Goal: Task Accomplishment & Management: Manage account settings

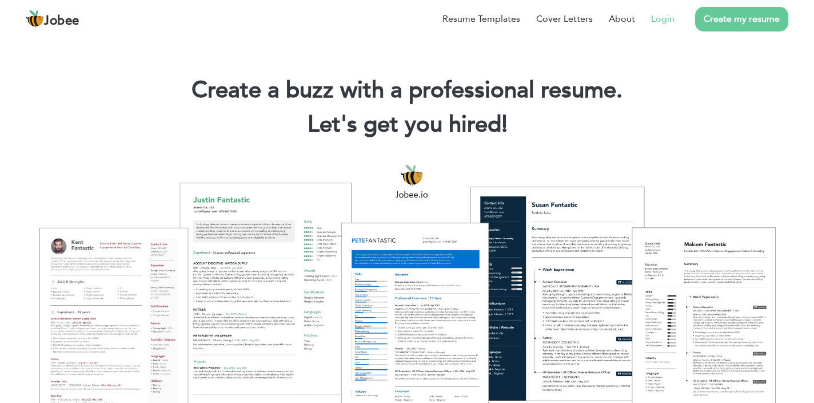
click at [666, 17] on link "Login" at bounding box center [662, 19] width 23 height 14
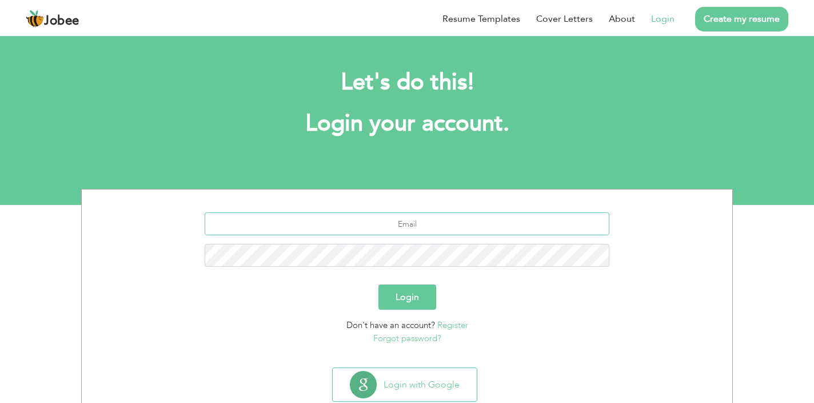
click at [419, 228] on input "text" at bounding box center [407, 223] width 405 height 23
type input "osamabhatti774@gmail.com"
click at [379, 284] on button "Login" at bounding box center [408, 296] width 58 height 25
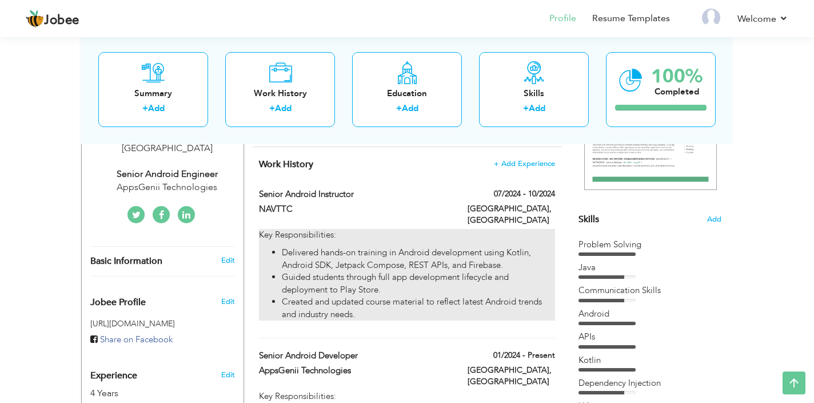
scroll to position [222, 0]
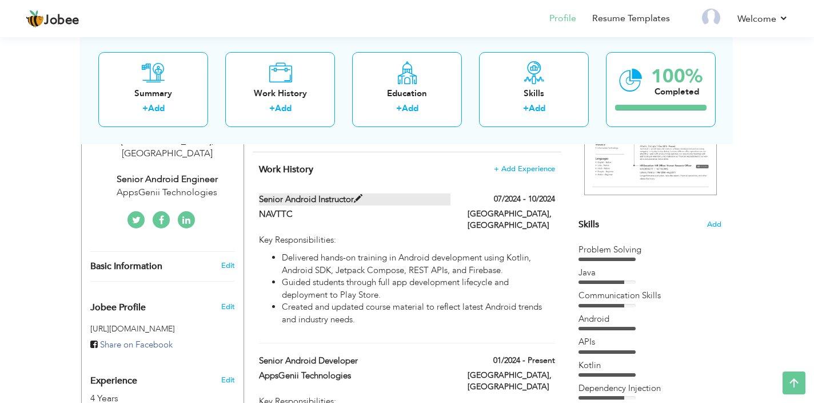
click at [358, 201] on span at bounding box center [358, 198] width 9 height 9
type input "Senior Android Instructor"
type input "NAVTTC"
type input "07/2024"
type input "10/2024"
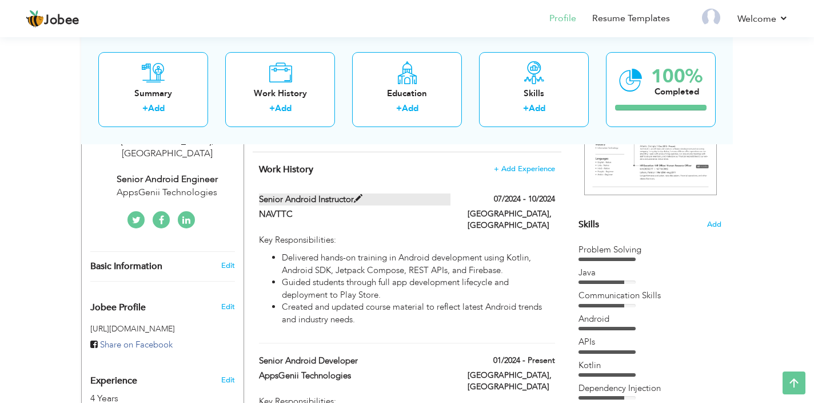
type input "[GEOGRAPHIC_DATA]"
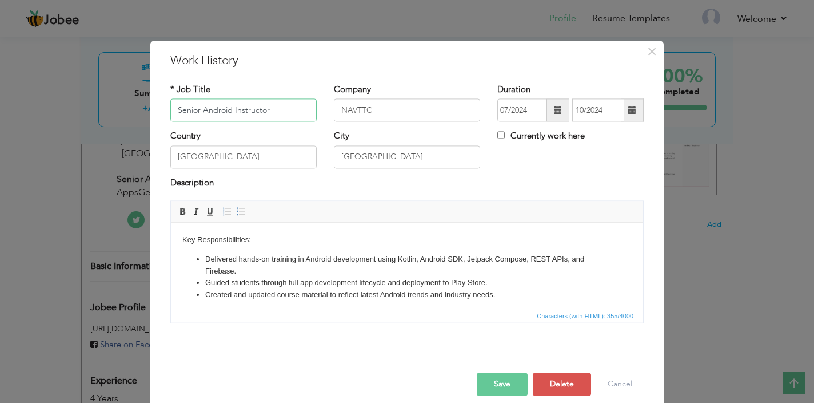
drag, startPoint x: 270, startPoint y: 108, endPoint x: 161, endPoint y: 109, distance: 109.2
click at [161, 109] on div "× Work History * Job Title Senior Android Instructor Company NAVTTC Duration 07…" at bounding box center [406, 228] width 513 height 375
drag, startPoint x: 380, startPoint y: 106, endPoint x: 318, endPoint y: 108, distance: 61.8
click at [318, 107] on div "* Job Title Company NAVTTC Duration 07/2024" at bounding box center [407, 106] width 491 height 46
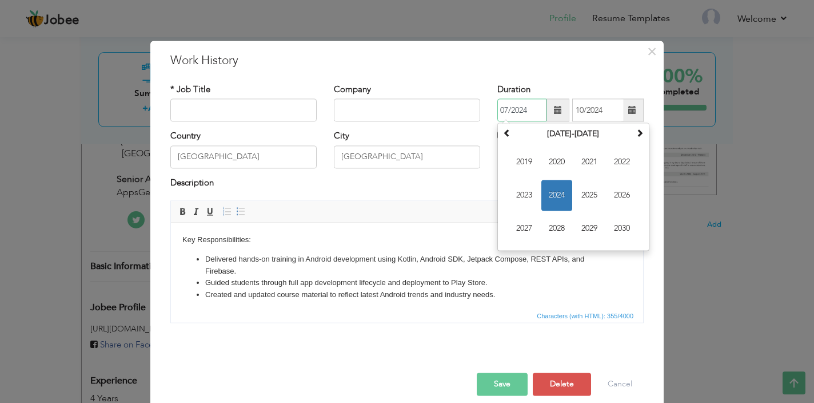
drag, startPoint x: 530, startPoint y: 112, endPoint x: 496, endPoint y: 113, distance: 34.4
click at [495, 113] on div "Duration 07/2024 [DATE] Su Mo Tu We Th Fr Sa 30 1 2 3 4 5 6 7 8 9 10 11 12 13 1…" at bounding box center [571, 106] width 164 height 46
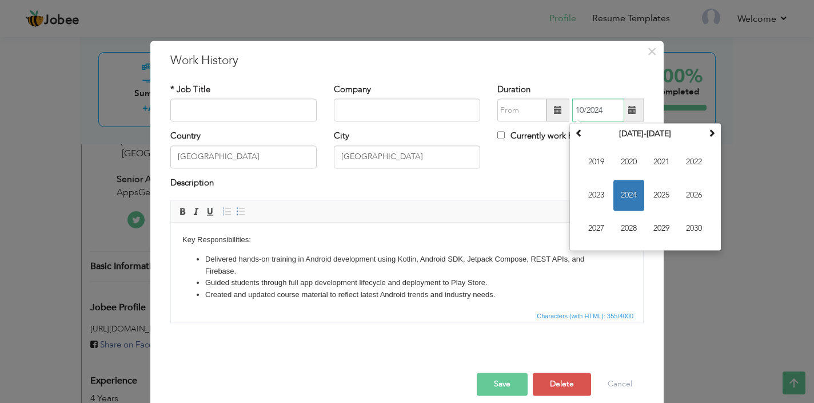
drag, startPoint x: 603, startPoint y: 113, endPoint x: 554, endPoint y: 113, distance: 49.2
click at [554, 113] on div "10/2024 [DATE] Su Mo Tu We Th Fr Sa 29 30 1 2 3 4 5 6 7 8 9 10 11 12 13 14 15 1…" at bounding box center [570, 110] width 146 height 23
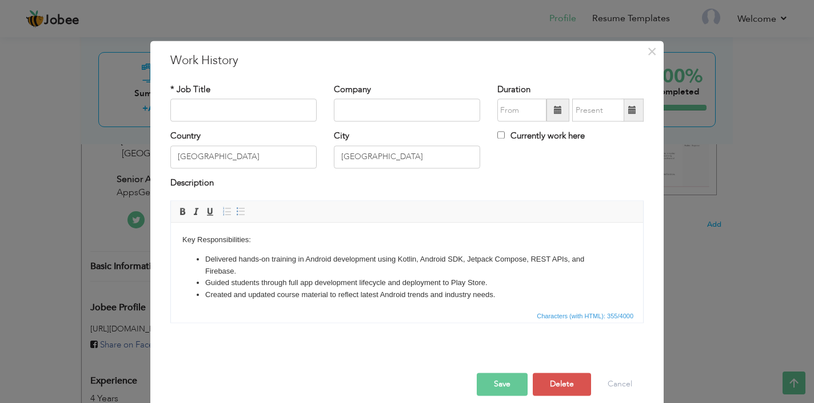
scroll to position [13, 0]
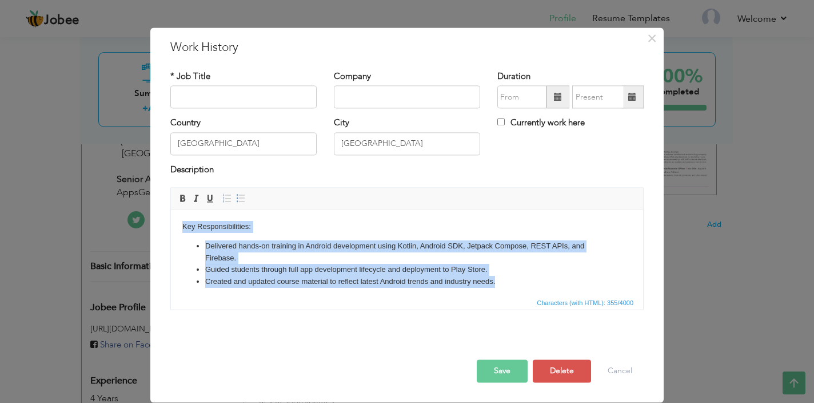
drag, startPoint x: 183, startPoint y: 227, endPoint x: 505, endPoint y: 288, distance: 328.3
click at [505, 288] on html "Key Responsibilities: Delivered hands-on training in Android development using …" at bounding box center [407, 254] width 472 height 90
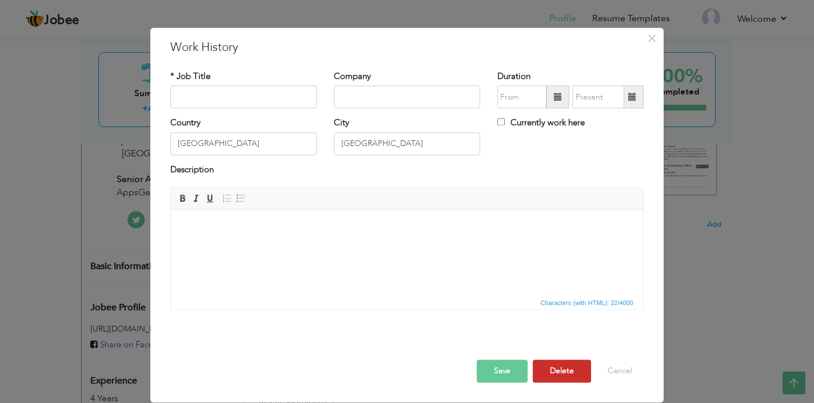
click at [561, 364] on button "Delete" at bounding box center [562, 371] width 58 height 23
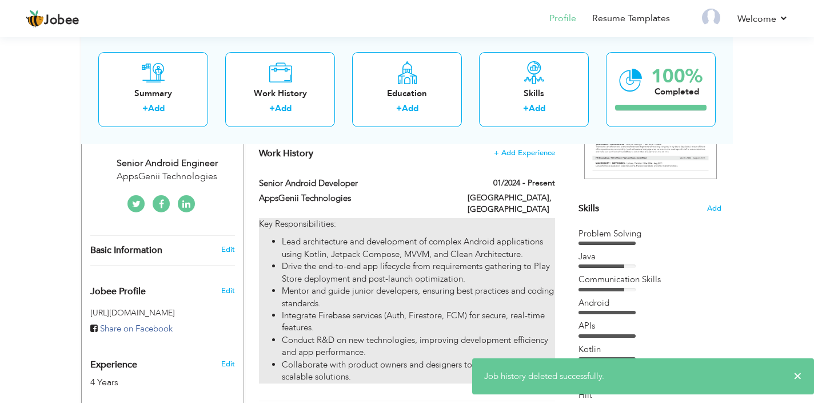
scroll to position [232, 0]
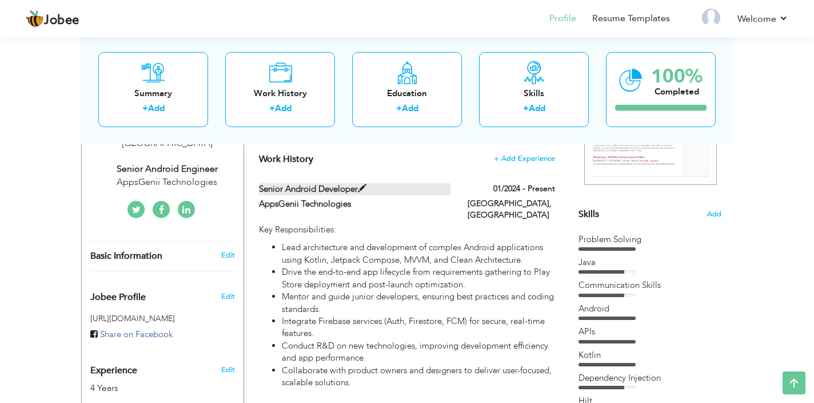
click at [362, 186] on span at bounding box center [362, 188] width 9 height 9
type input "Senior Android Developer"
type input "AppsGenii Technologies"
type input "01/2024"
checkbox input "true"
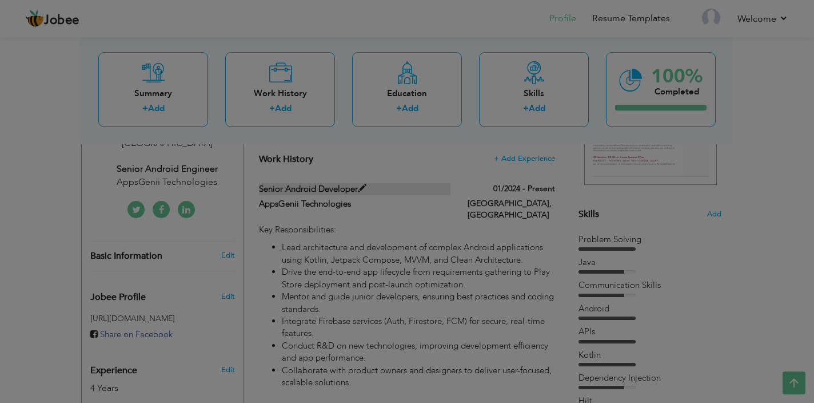
scroll to position [0, 0]
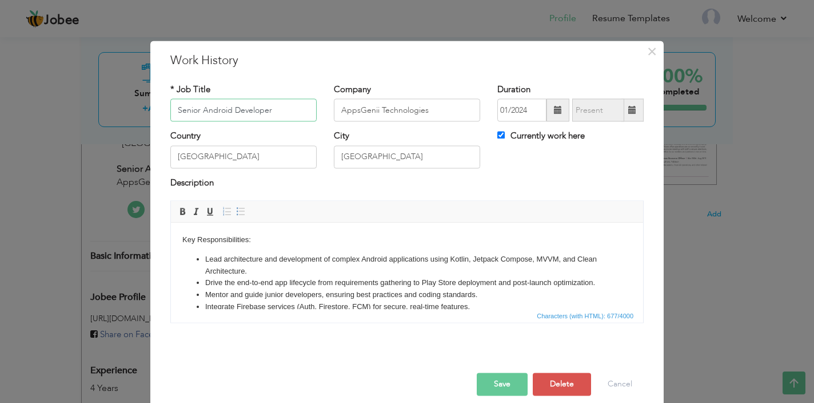
drag, startPoint x: 275, startPoint y: 103, endPoint x: 291, endPoint y: 107, distance: 16.4
click at [291, 107] on input "Senior Android Developer" at bounding box center [243, 110] width 146 height 23
drag, startPoint x: 341, startPoint y: 108, endPoint x: 467, endPoint y: 108, distance: 125.8
click at [467, 108] on input "AppsGenii Technologies" at bounding box center [407, 110] width 146 height 23
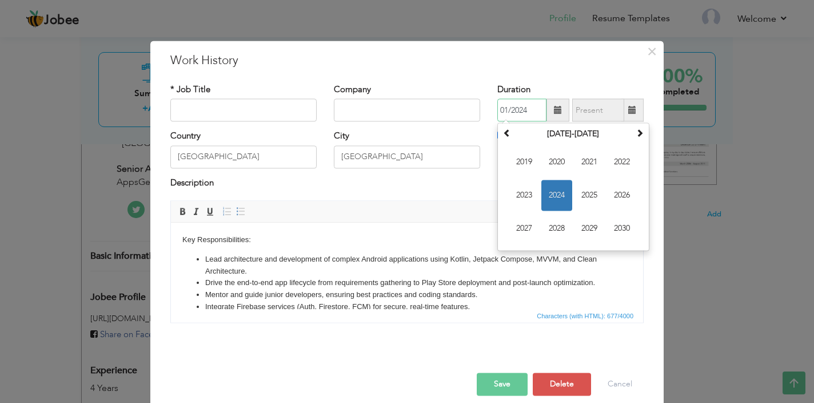
drag, startPoint x: 500, startPoint y: 112, endPoint x: 547, endPoint y: 113, distance: 46.9
click at [547, 113] on div "01/2024 [DATE] Su Mo Tu We Th Fr Sa 31 1 2 3 4 5 6 7 8 9 10 11 12 13 14 15 16 1…" at bounding box center [570, 110] width 146 height 23
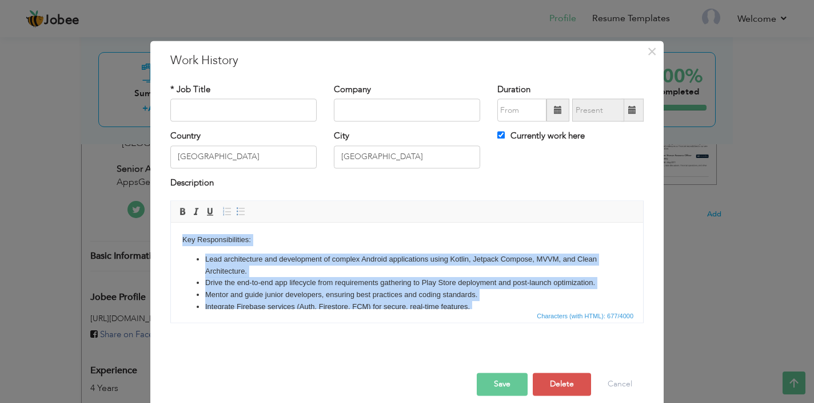
scroll to position [39, 0]
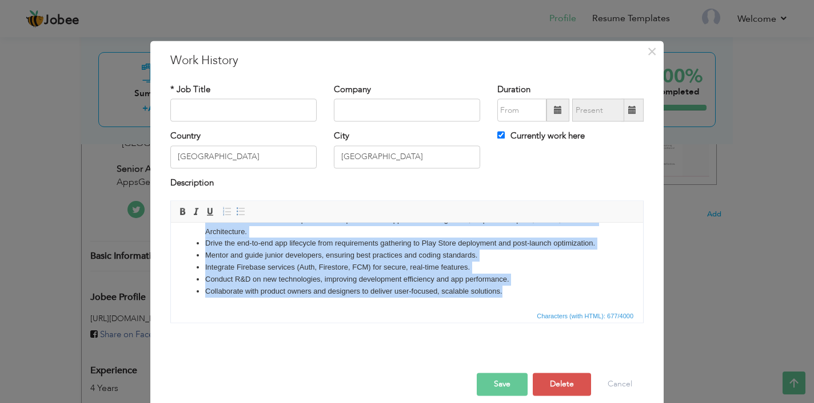
drag, startPoint x: 183, startPoint y: 241, endPoint x: 489, endPoint y: 313, distance: 314.3
click at [489, 308] on html "Key Responsibilities: Lead architecture and development of complex Android appl…" at bounding box center [407, 245] width 472 height 125
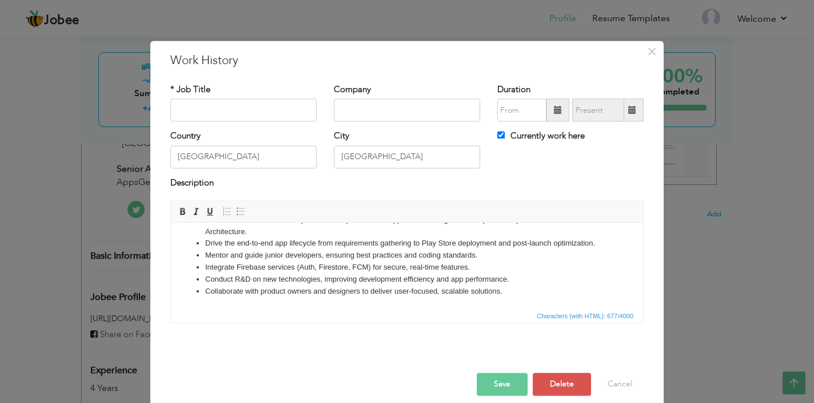
scroll to position [0, 0]
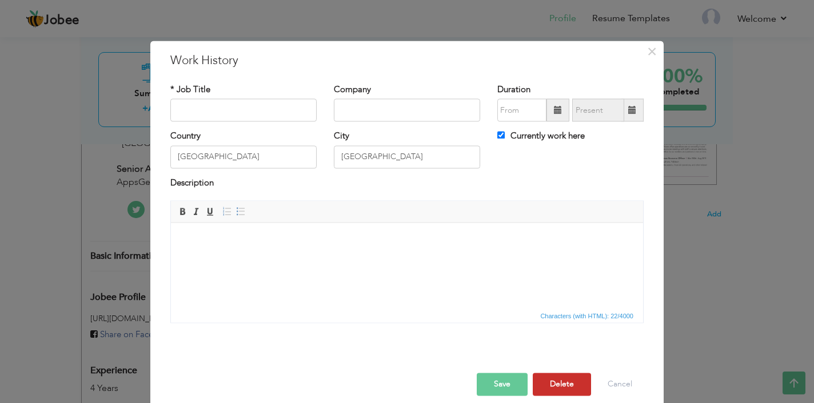
click at [563, 388] on button "Delete" at bounding box center [562, 384] width 58 height 23
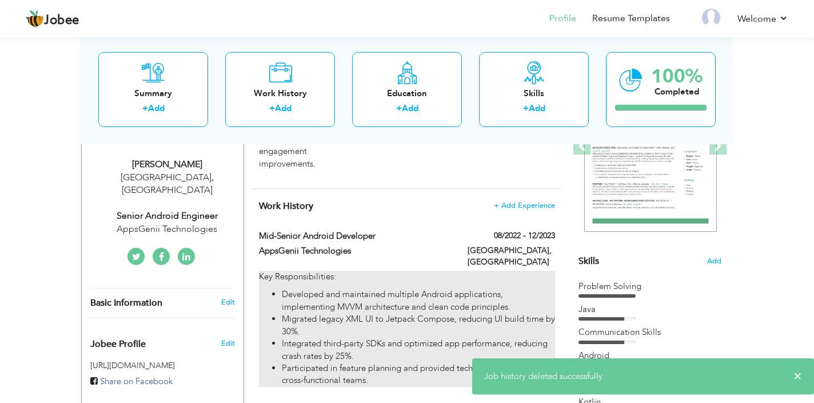
scroll to position [170, 0]
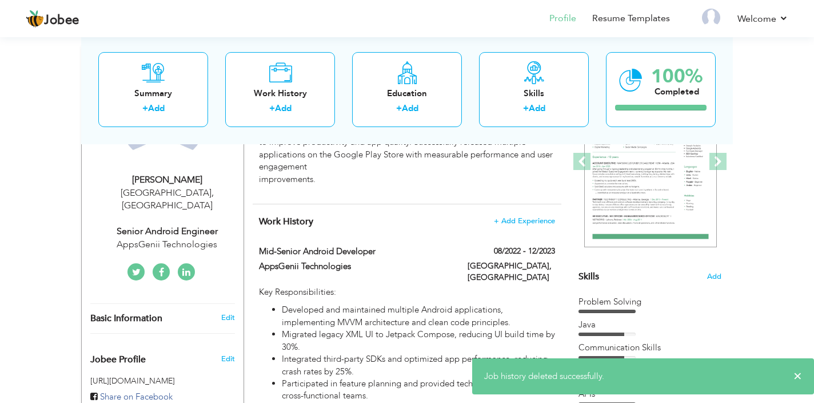
click at [521, 216] on span "+ Add Experience" at bounding box center [524, 220] width 61 height 9
click at [510, 224] on span "+ Add Experience" at bounding box center [524, 221] width 62 height 8
checkbox input "false"
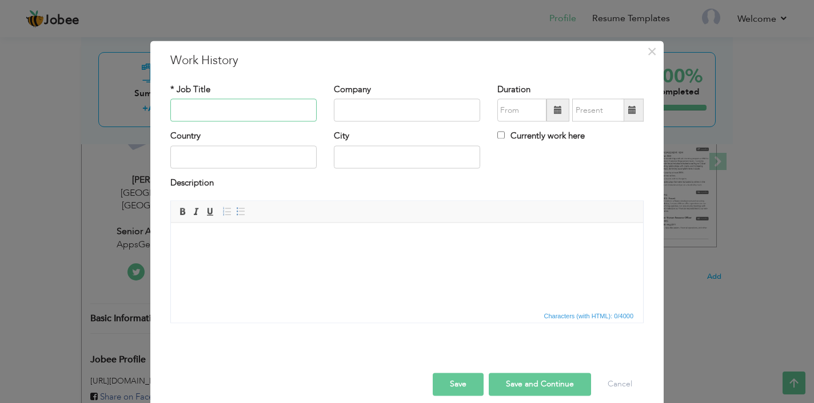
paste input "Senior Android Instructor"
type input "Senior Android Instructor"
click at [400, 110] on input "text" at bounding box center [407, 110] width 146 height 23
paste input "NAVTTC"
type input "NAVTTC"
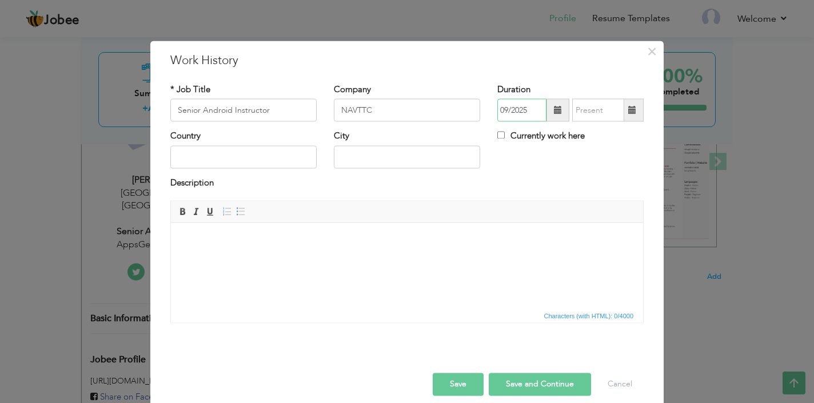
click at [512, 109] on input "09/2025" at bounding box center [521, 110] width 49 height 23
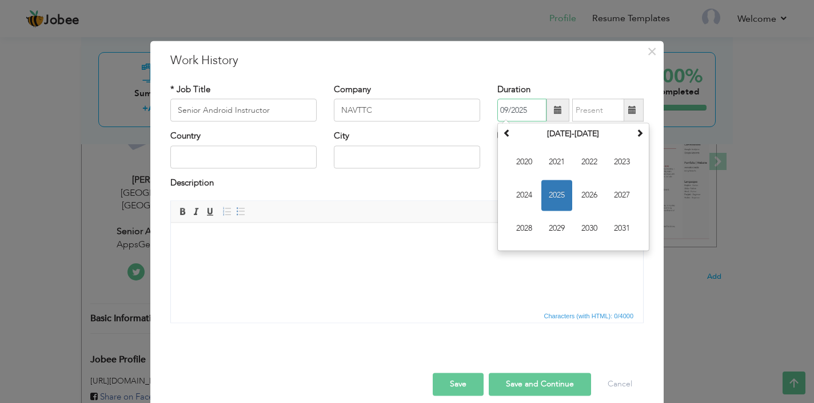
paste input "07/2024"
type input "09/07/20242025"
paste input "07/2024"
type input "07/2024"
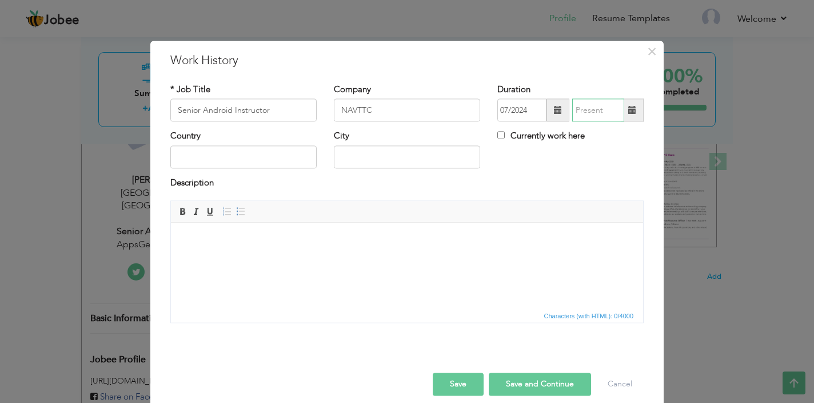
type input "09/2025"
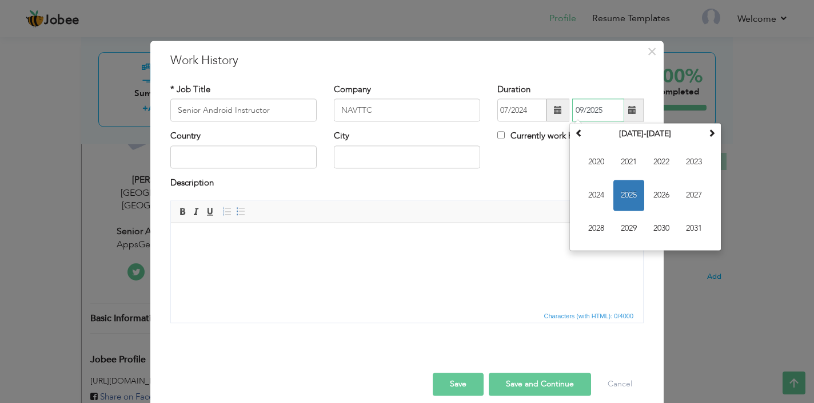
click at [592, 112] on input "09/2025" at bounding box center [598, 110] width 52 height 23
paste input "10/2024"
type input "10/2024"
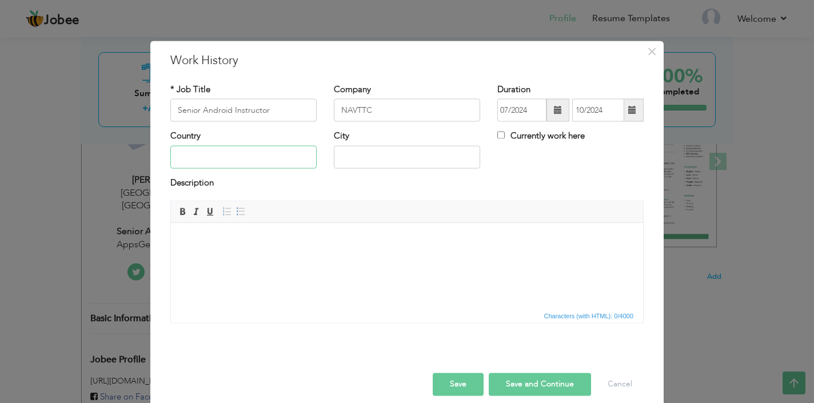
click at [269, 167] on input "text" at bounding box center [243, 156] width 146 height 23
type input "[GEOGRAPHIC_DATA]"
click at [263, 239] on body at bounding box center [406, 240] width 449 height 12
click at [329, 257] on html at bounding box center [407, 239] width 472 height 35
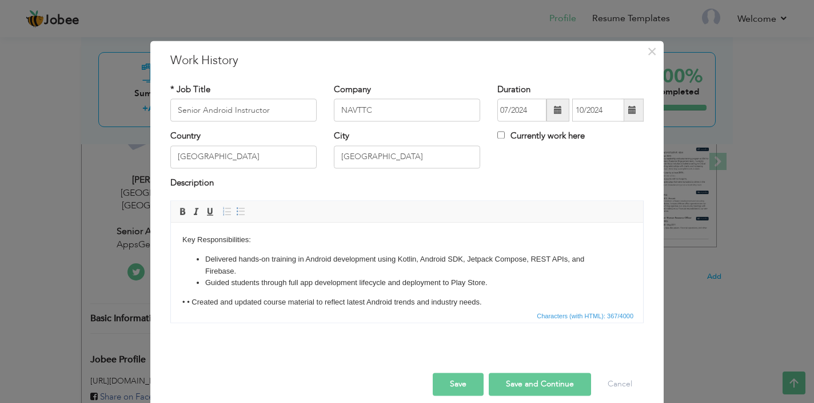
scroll to position [11, 0]
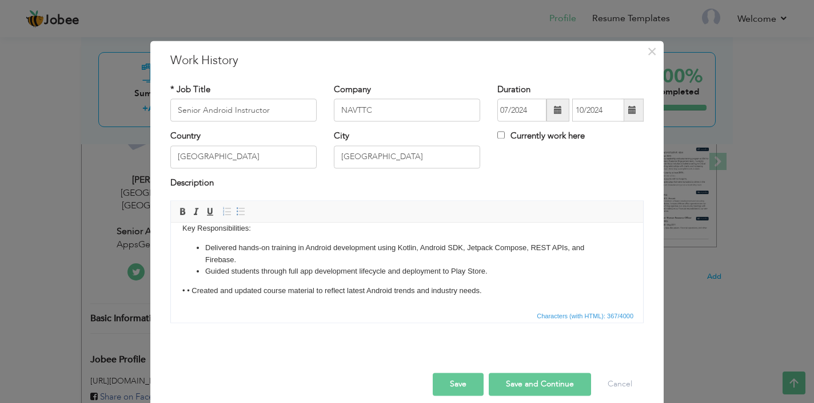
click at [187, 292] on p "• • Created and updated course material to reflect latest Android trends and in…" at bounding box center [406, 291] width 449 height 12
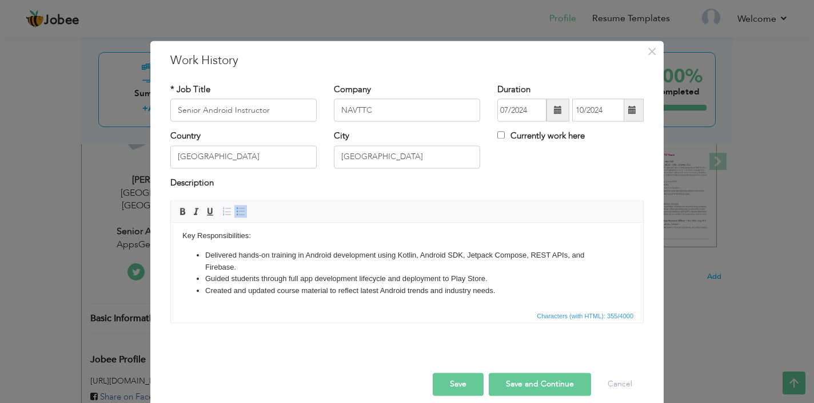
scroll to position [13, 0]
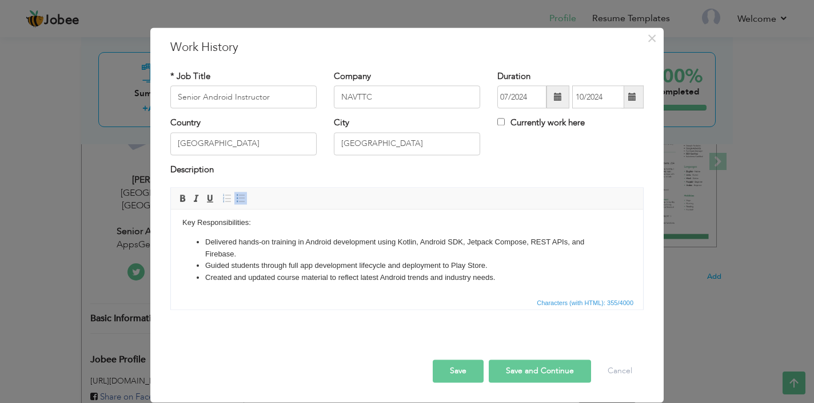
click at [546, 371] on button "Save and Continue" at bounding box center [540, 371] width 102 height 23
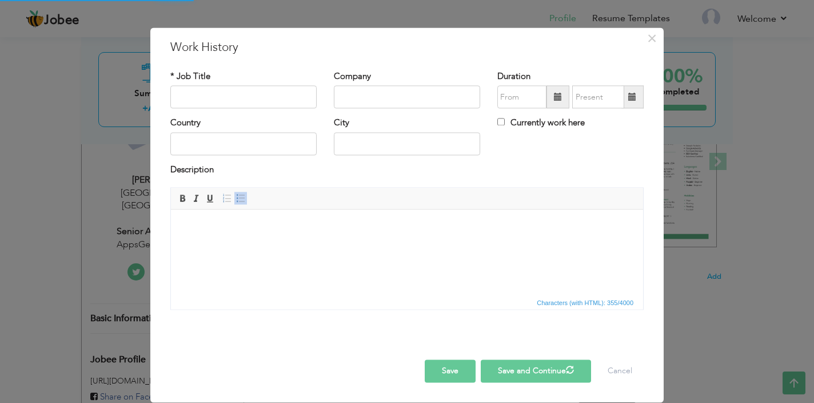
scroll to position [0, 0]
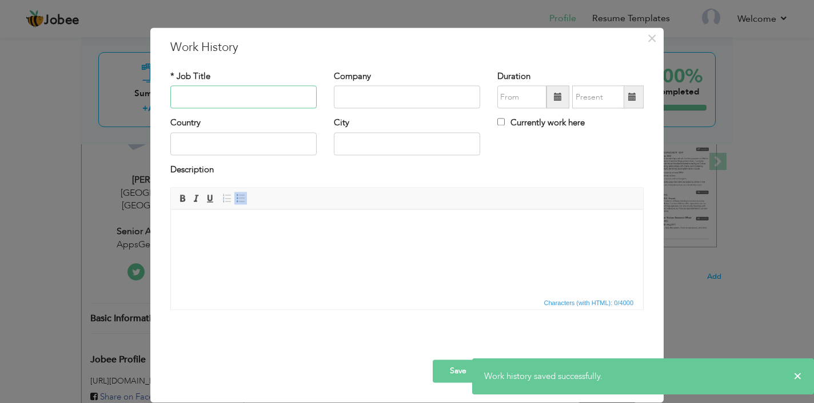
click at [281, 99] on input "text" at bounding box center [243, 97] width 146 height 23
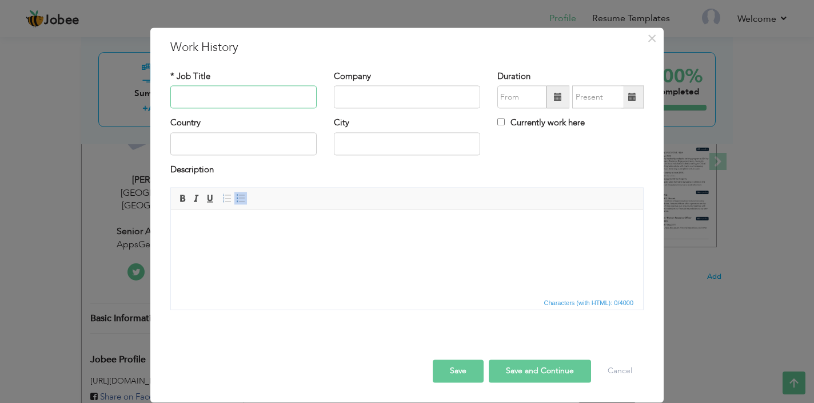
paste input "Senior Android Developer"
type input "Senior Android Developer"
click at [424, 92] on input "text" at bounding box center [407, 97] width 146 height 23
paste input "AppsGenii Technologies"
type input "AppsGenii Technologies"
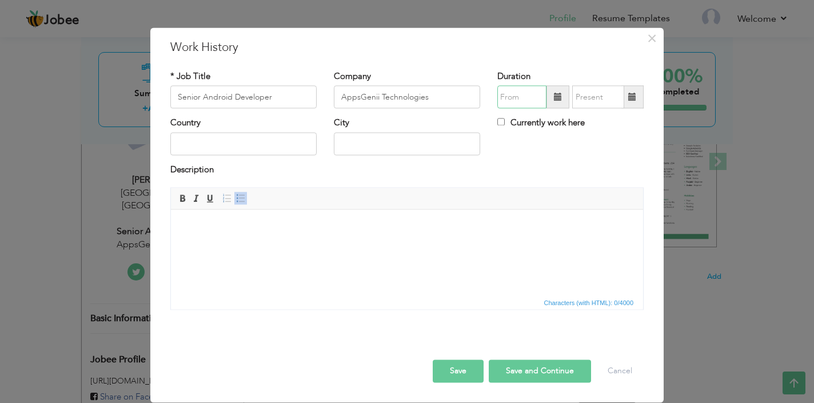
click at [515, 93] on input "text" at bounding box center [521, 97] width 49 height 23
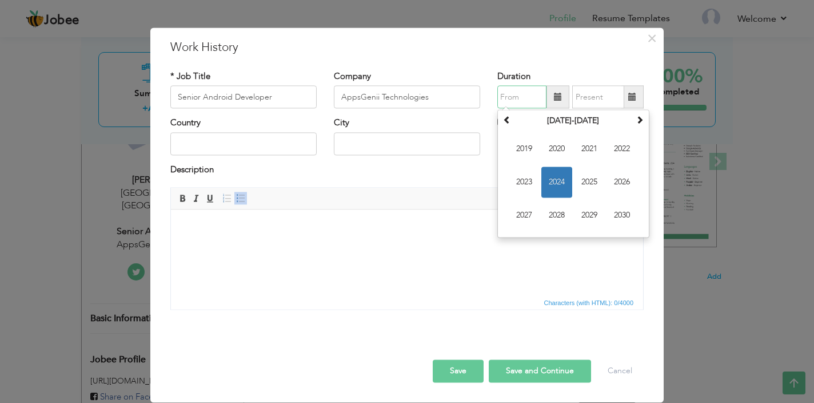
click at [515, 93] on input "text" at bounding box center [521, 97] width 49 height 23
paste input "01/2024"
type input "01/2024"
click at [587, 90] on input "text" at bounding box center [598, 97] width 52 height 23
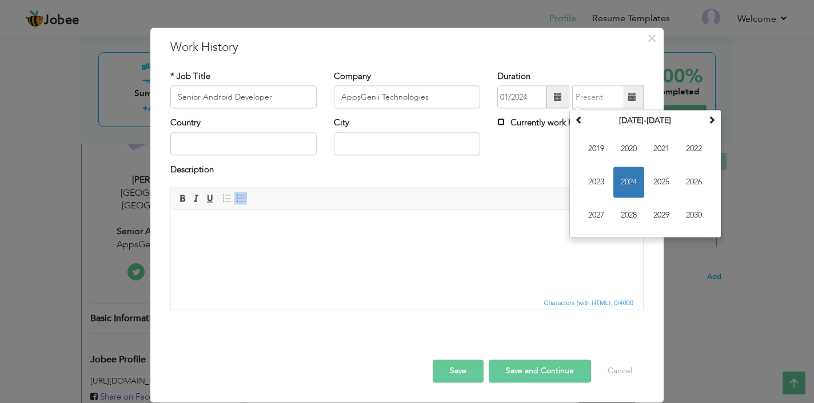
click at [501, 118] on input "Currently work here" at bounding box center [500, 121] width 7 height 7
checkbox input "true"
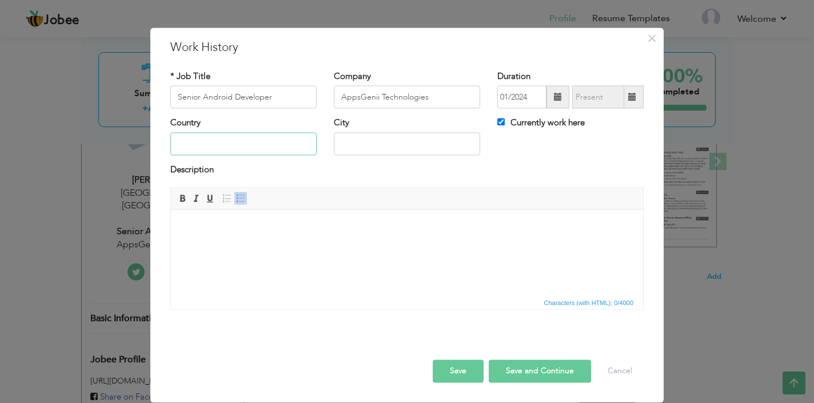
click at [254, 146] on input "text" at bounding box center [243, 143] width 146 height 23
type input "[GEOGRAPHIC_DATA]"
click at [257, 244] on html at bounding box center [407, 226] width 472 height 35
click at [280, 244] on html at bounding box center [407, 226] width 472 height 35
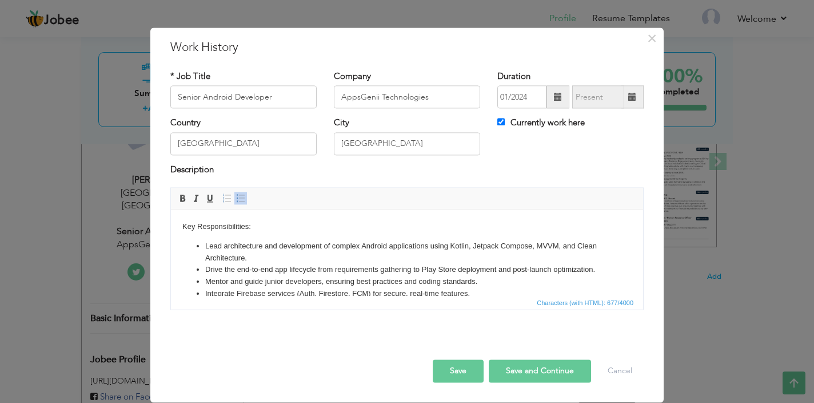
scroll to position [39, 0]
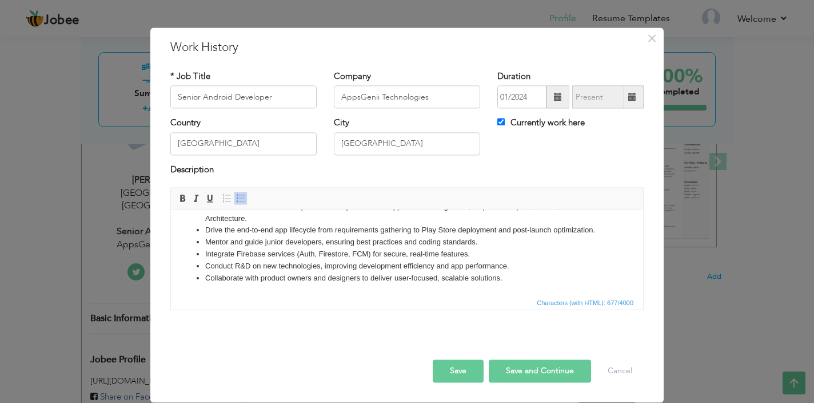
click at [456, 372] on button "Save" at bounding box center [458, 371] width 51 height 23
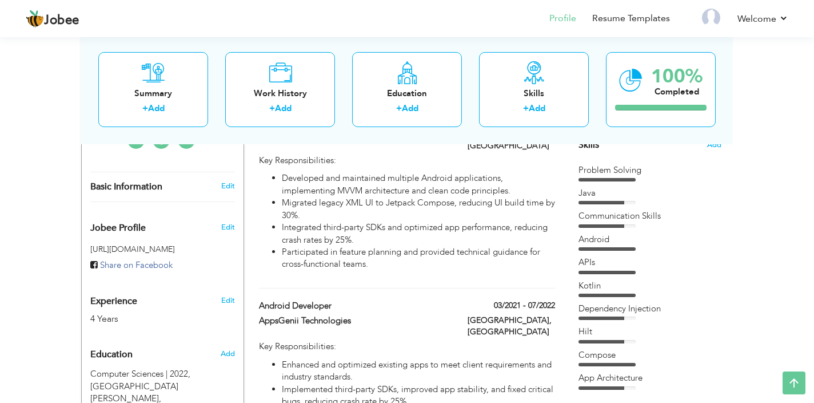
scroll to position [240, 0]
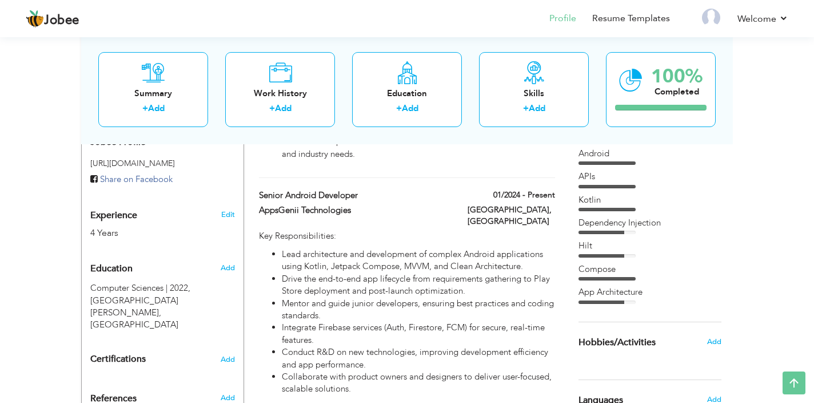
scroll to position [204, 0]
